Goal: Information Seeking & Learning: Learn about a topic

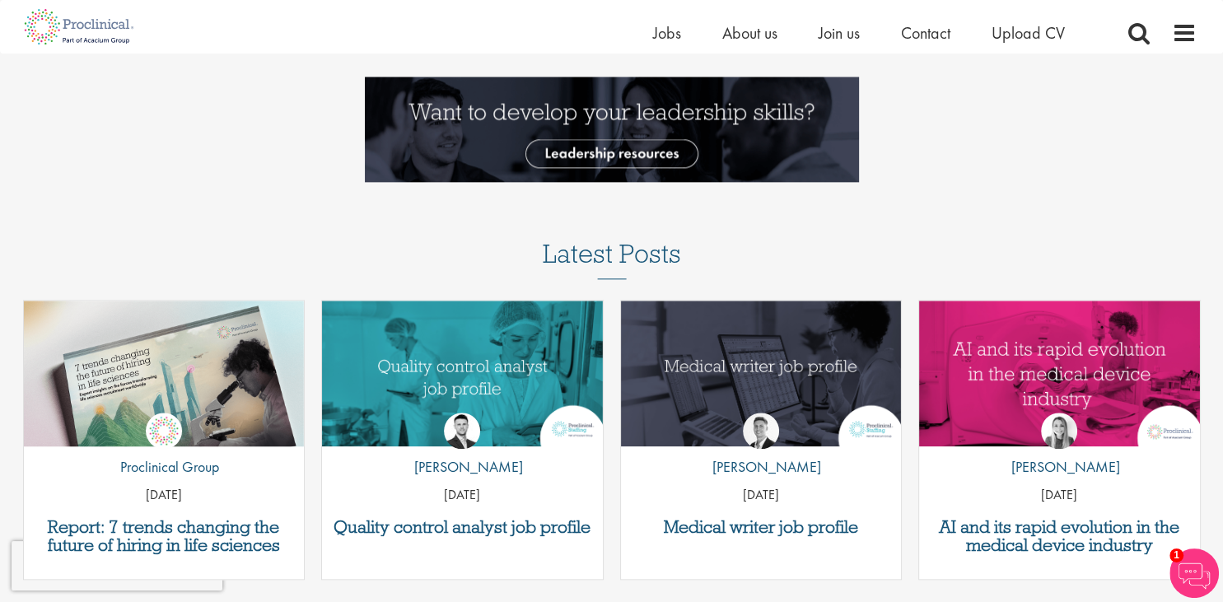
scroll to position [1826, 0]
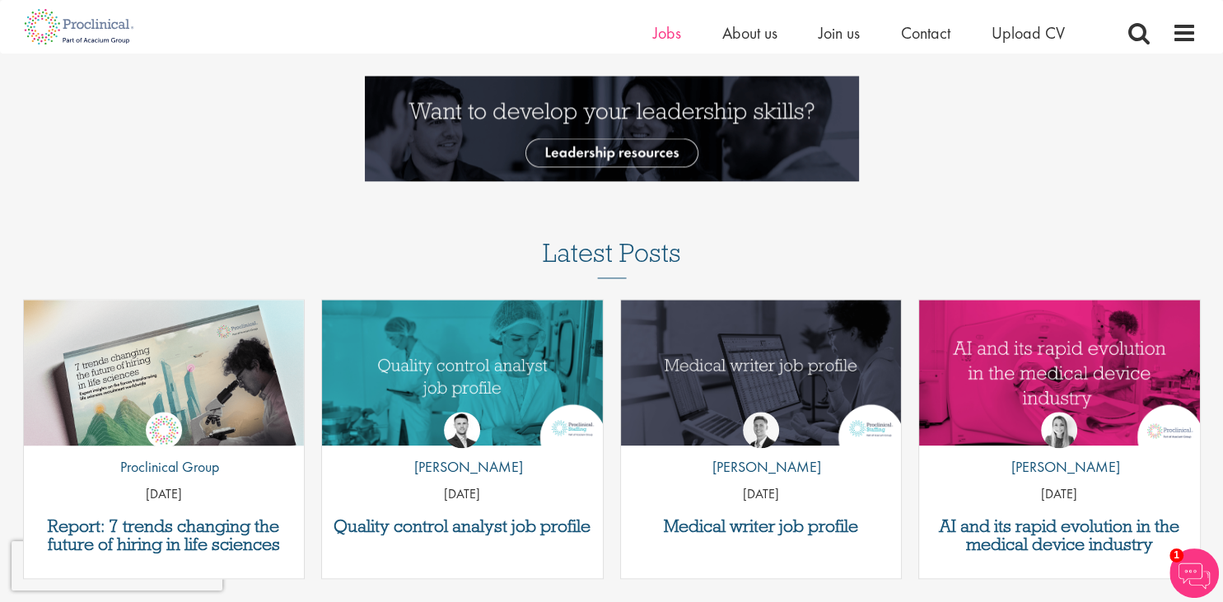
click at [673, 44] on li "Jobs" at bounding box center [667, 33] width 28 height 25
click at [670, 27] on span "Jobs" at bounding box center [667, 32] width 28 height 21
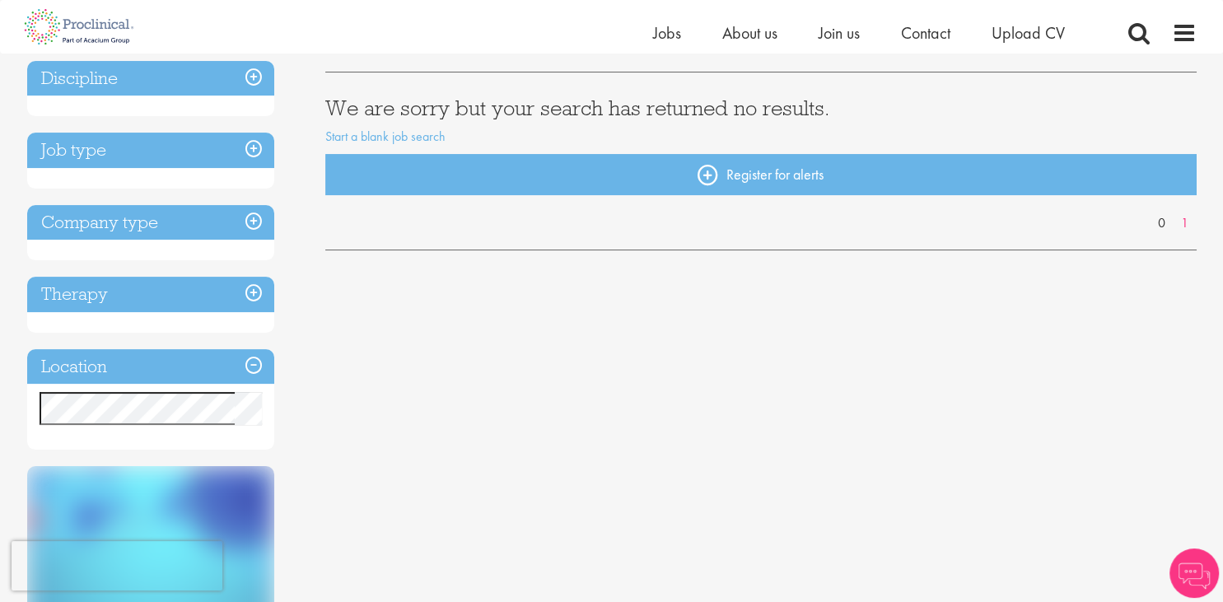
scroll to position [260, 0]
click at [252, 364] on h3 "Location" at bounding box center [150, 366] width 247 height 35
